Goal: Transaction & Acquisition: Purchase product/service

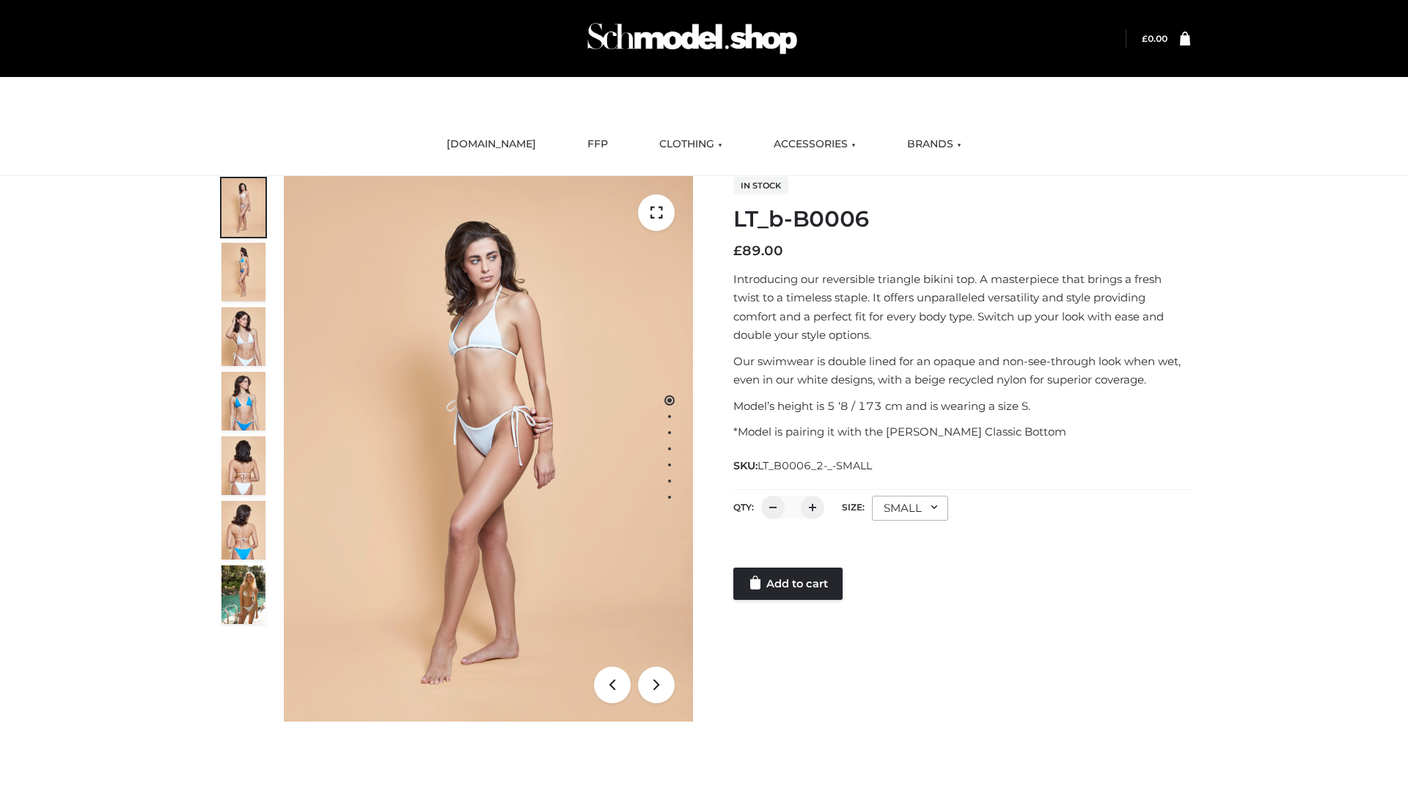
click at [789, 584] on link "Add to cart" at bounding box center [787, 583] width 109 height 32
